Goal: Transaction & Acquisition: Purchase product/service

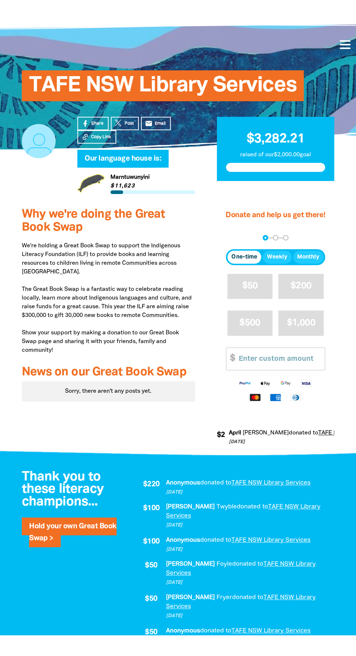
scroll to position [42, 0]
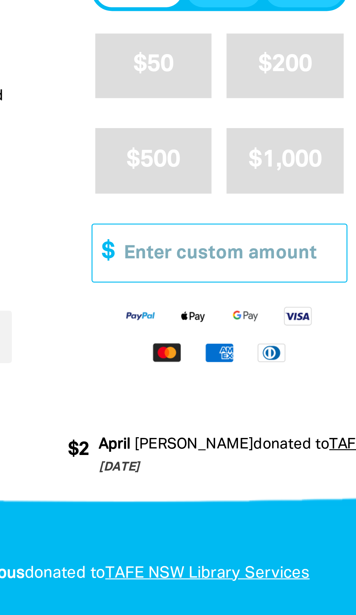
click at [288, 349] on input "Other Amount" at bounding box center [278, 338] width 91 height 22
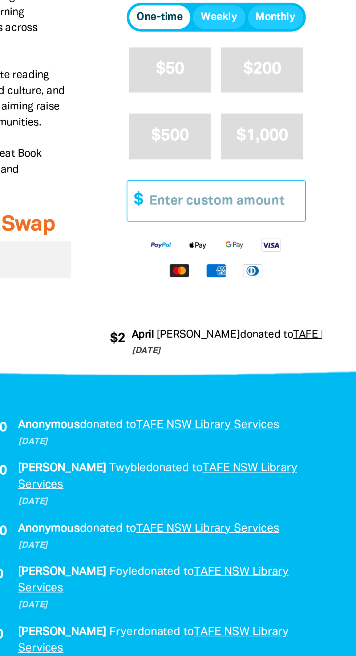
scroll to position [161, 0]
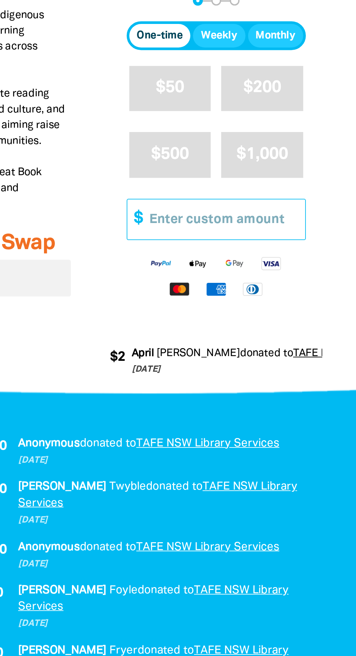
click at [285, 230] on input "Other Amount" at bounding box center [278, 219] width 91 height 22
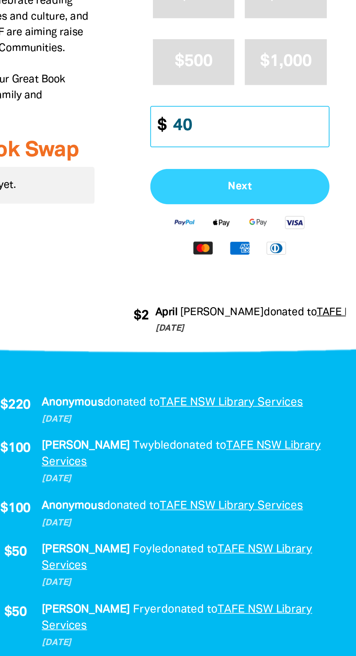
type input "40"
click at [289, 262] on button "Next" at bounding box center [275, 253] width 99 height 20
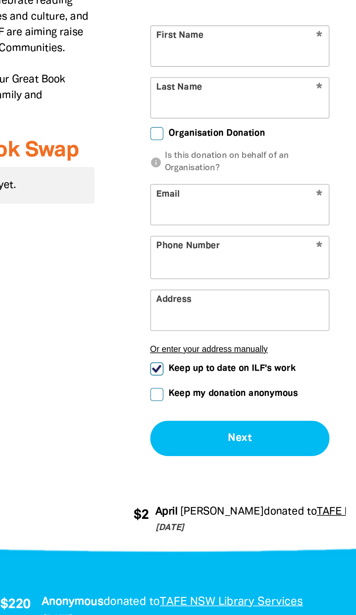
select select "AU"
click at [272, 186] on input "First Name" at bounding box center [275, 175] width 98 height 22
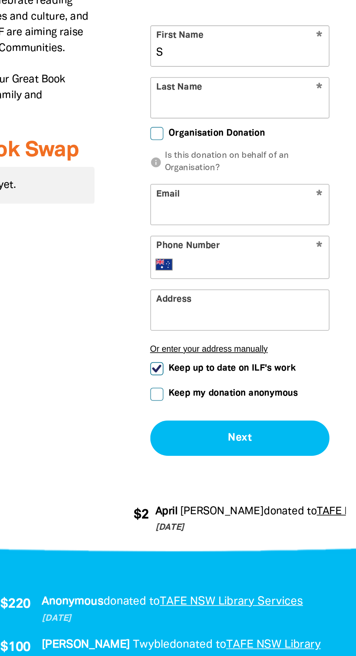
type input "S"
click at [194, 215] on p "We're holding a Great Book Swap to support the Indigenous Literacy Foundation (…" at bounding box center [108, 158] width 173 height 113
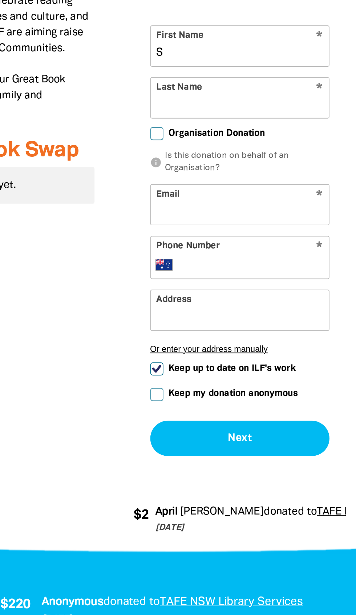
click at [264, 214] on input "Last Name" at bounding box center [275, 203] width 98 height 22
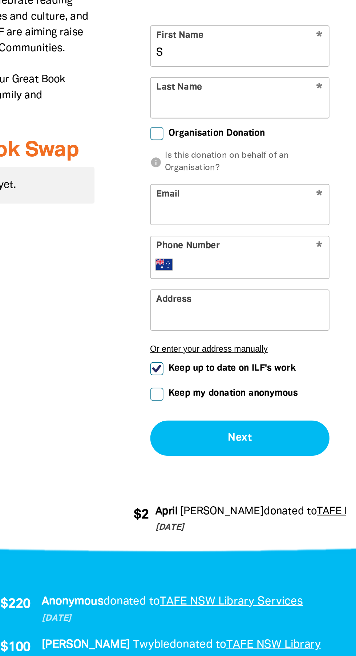
click at [171, 215] on p "We're holding a Great Book Swap to support the Indigenous Literacy Foundation (…" at bounding box center [108, 158] width 173 height 113
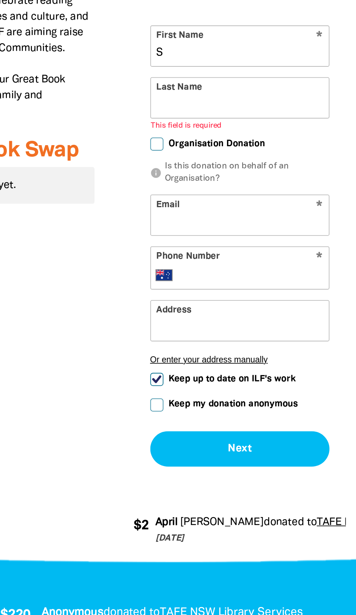
click at [276, 214] on input "Last Name" at bounding box center [275, 203] width 98 height 22
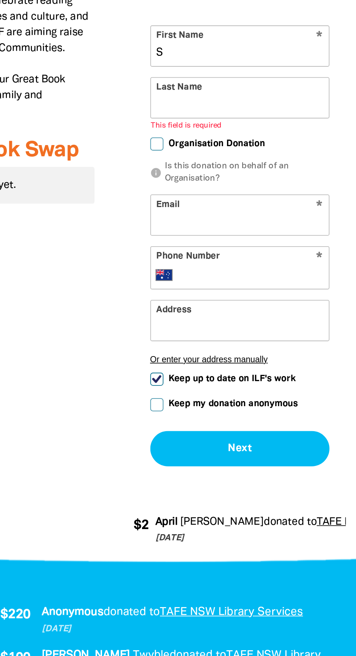
type input "[PERSON_NAME]"
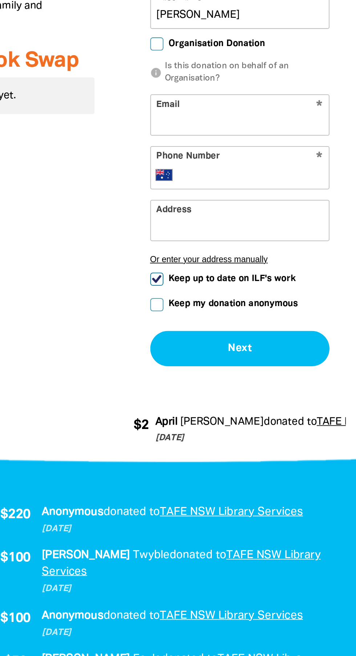
click at [273, 274] on input "Email" at bounding box center [275, 262] width 98 height 22
type input "[EMAIL_ADDRESS][DOMAIN_NAME]"
click at [272, 300] on input "Phone Number" at bounding box center [282, 295] width 78 height 9
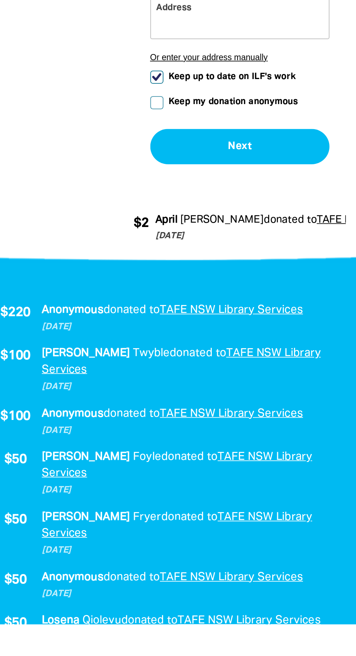
click at [230, 402] on form "* First Name S * Last Name [PERSON_NAME] Organisation Donation info Is this don…" at bounding box center [275, 282] width 99 height 238
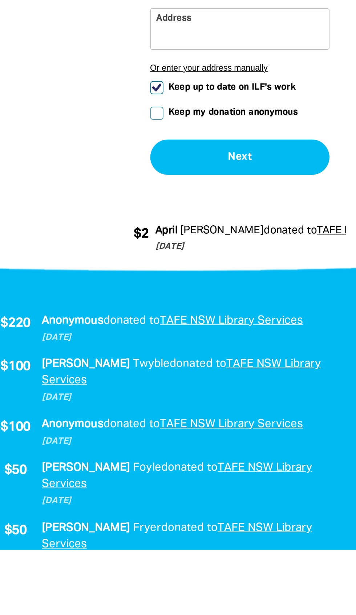
click at [230, 363] on input "Keep up to date on ILF's work" at bounding box center [229, 359] width 7 height 7
checkbox input "false"
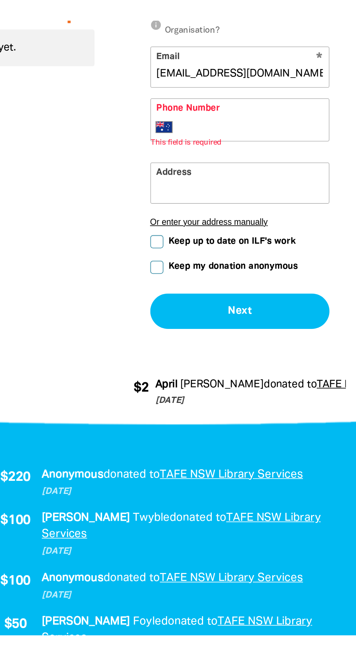
scroll to position [235, 0]
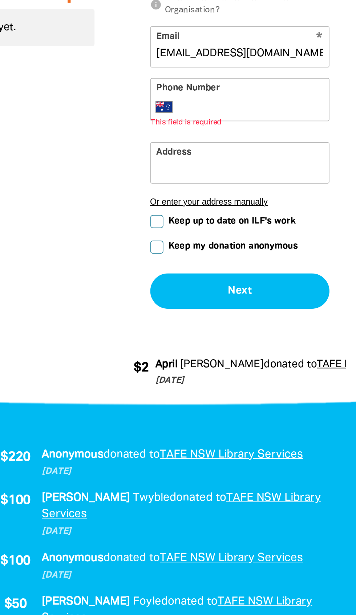
click at [271, 226] on input "Phone Number" at bounding box center [282, 221] width 78 height 9
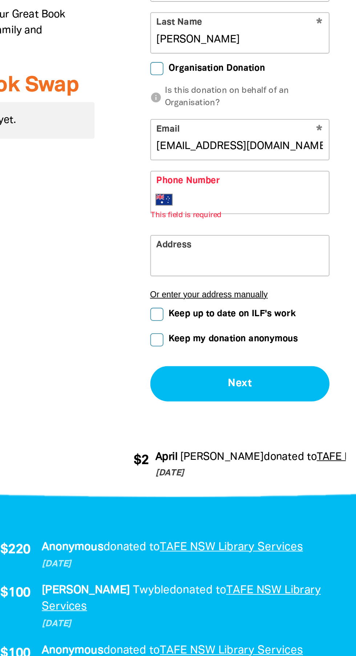
click at [240, 152] on span "Organisation Donation" at bounding box center [262, 148] width 53 height 7
click at [233, 152] on input "Organisation Donation" at bounding box center [229, 148] width 7 height 7
checkbox input "true"
select select "AU"
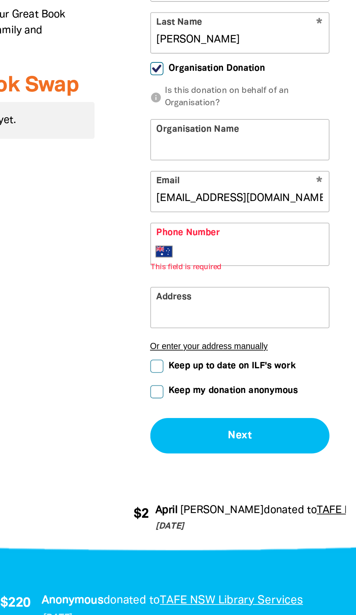
click at [274, 199] on input "Organisation Name" at bounding box center [275, 188] width 98 height 22
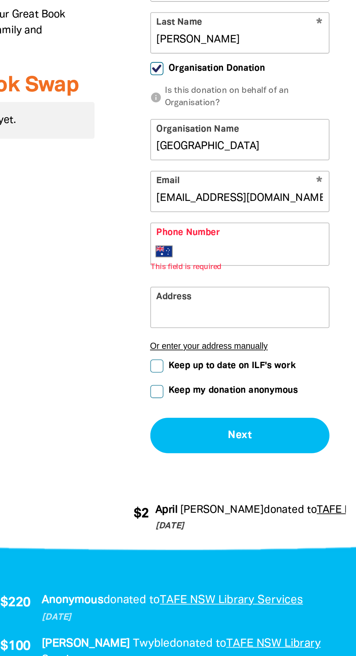
scroll to position [0, 1]
type input "[GEOGRAPHIC_DATA]"
click at [263, 140] on input "[PERSON_NAME]" at bounding box center [275, 129] width 98 height 22
type input "M"
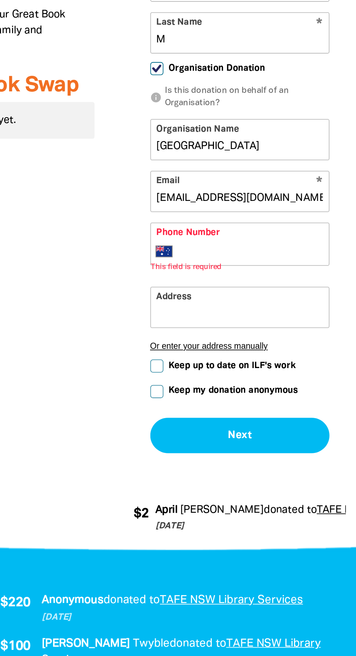
click at [188, 141] on p "We're holding a Great Book Swap to support the Indigenous Literacy Foundation (…" at bounding box center [108, 84] width 173 height 113
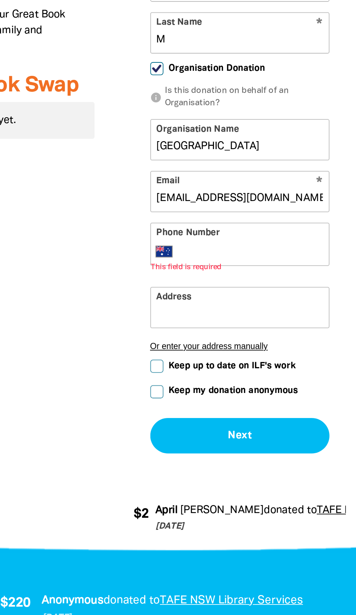
click at [273, 254] on input "Phone Number" at bounding box center [282, 250] width 78 height 9
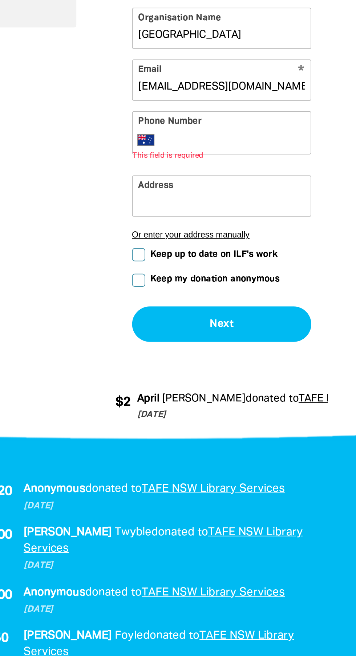
scroll to position [235, 0]
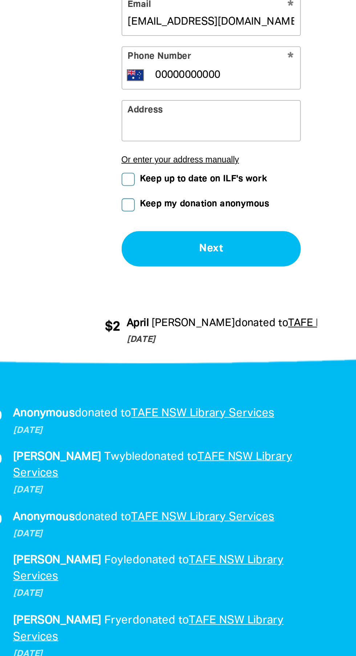
type input "00000000000"
click at [278, 286] on input "Address" at bounding box center [275, 275] width 98 height 22
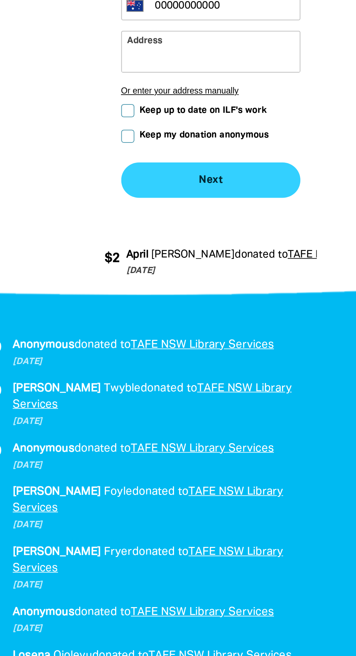
click at [280, 356] on button "Next chevron_right" at bounding box center [275, 347] width 99 height 20
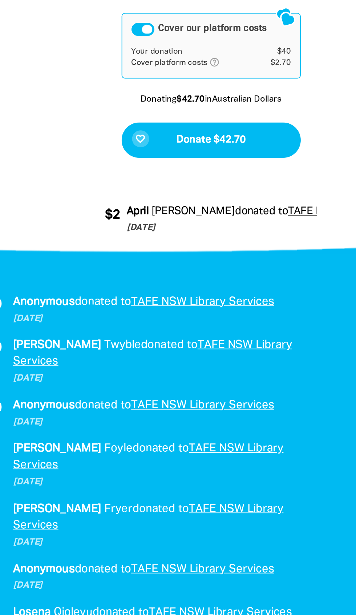
scroll to position [393, 0]
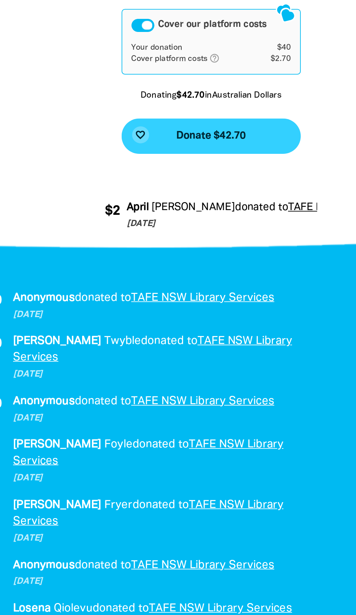
click at [288, 208] on span "Donate $42.70" at bounding box center [275, 205] width 38 height 6
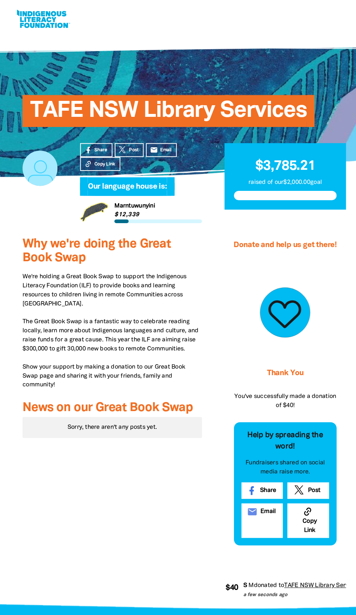
scroll to position [10, 0]
